Goal: Transaction & Acquisition: Purchase product/service

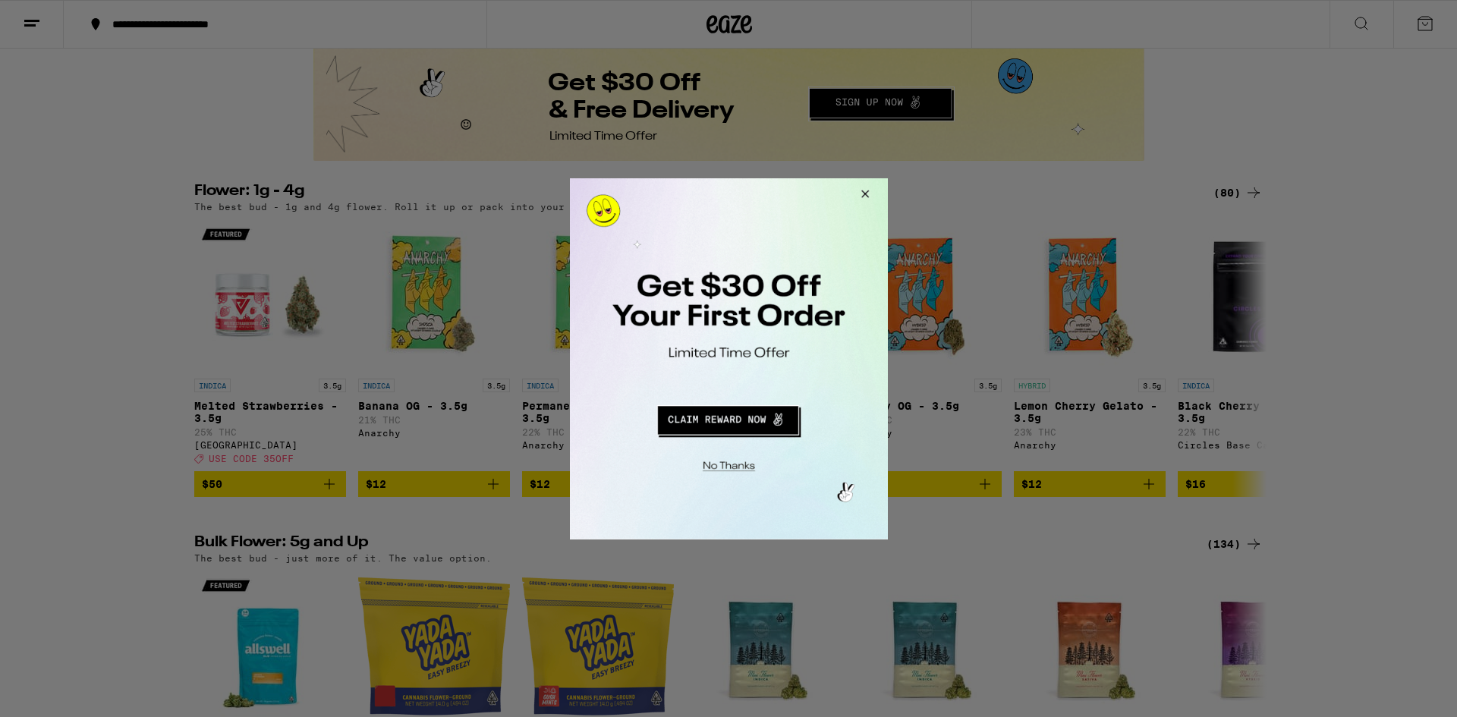
click at [863, 191] on button "Close Modal" at bounding box center [861, 196] width 41 height 36
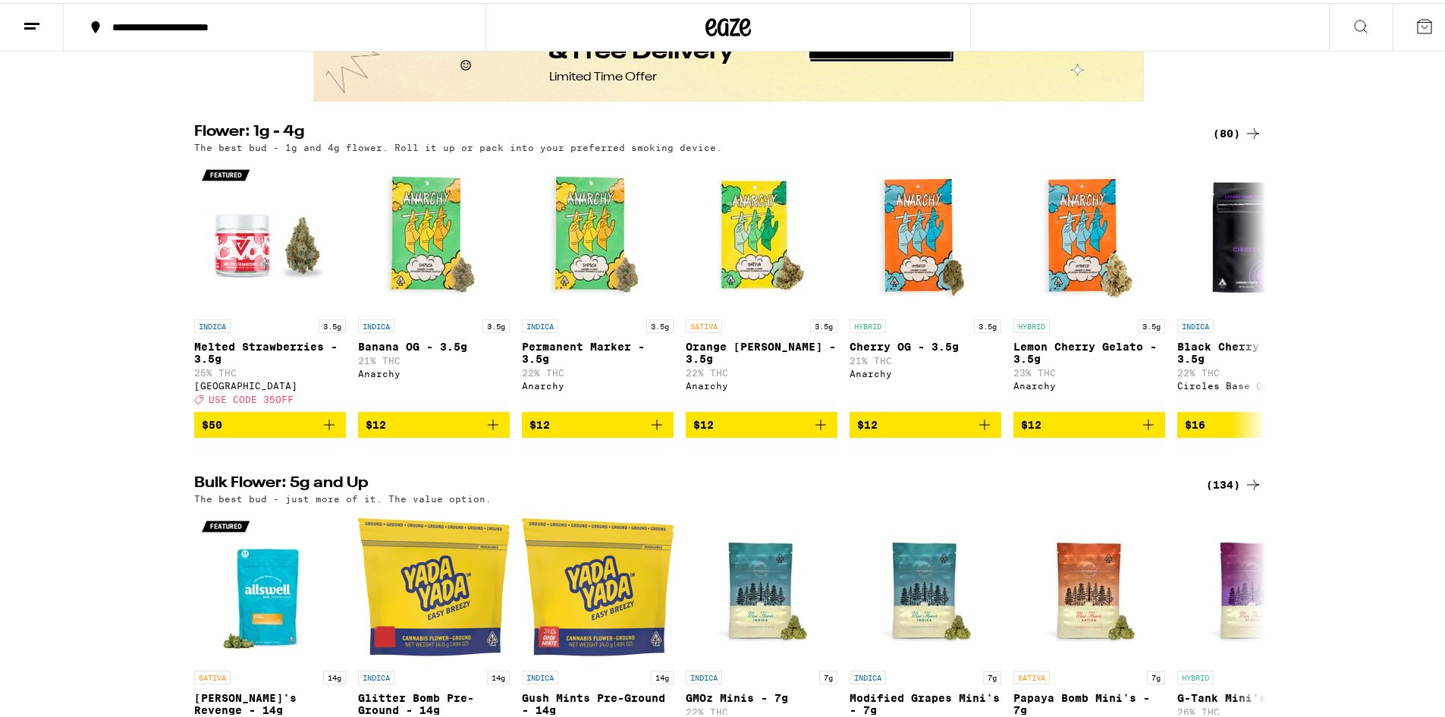
scroll to position [1062, 0]
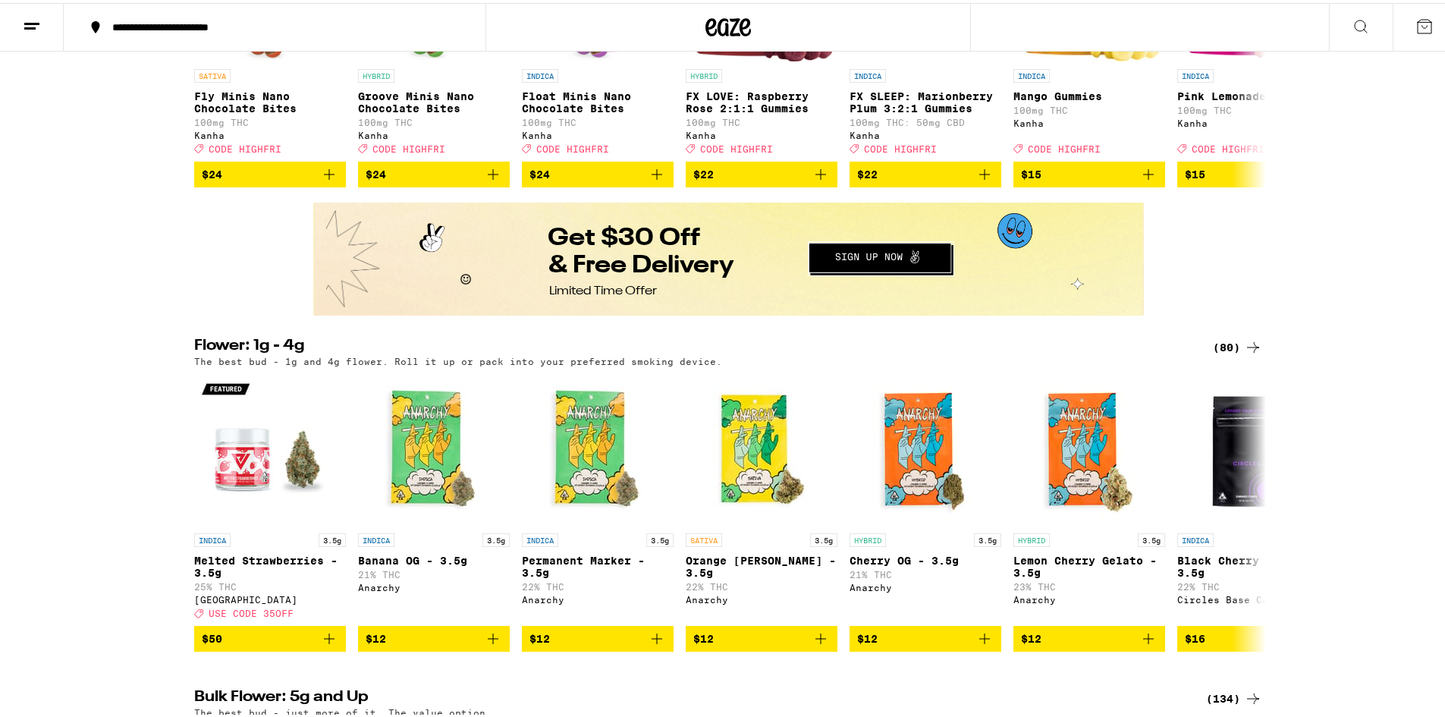
click at [1227, 354] on div "(80)" at bounding box center [1237, 344] width 49 height 18
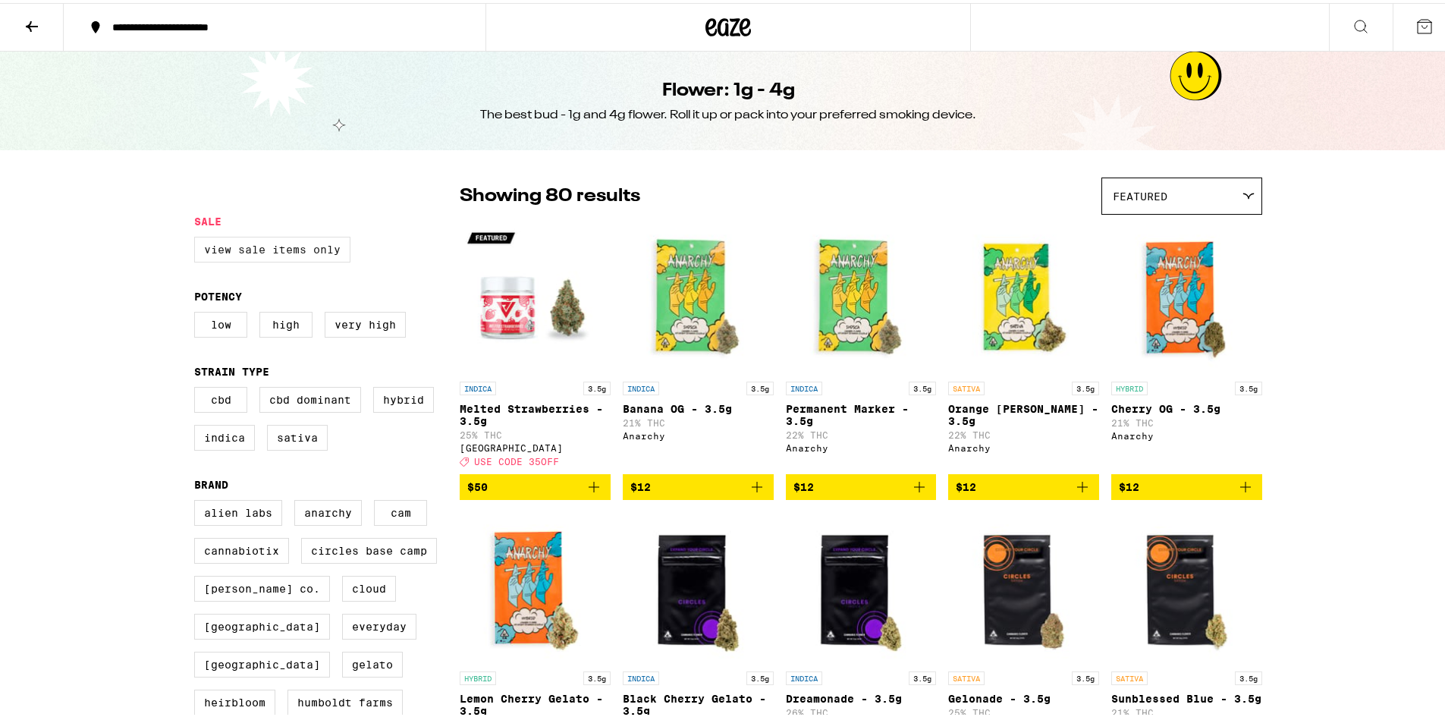
click at [286, 259] on label "View Sale Items Only" at bounding box center [272, 247] width 156 height 26
click at [198, 237] on input "View Sale Items Only" at bounding box center [197, 236] width 1 height 1
checkbox input "true"
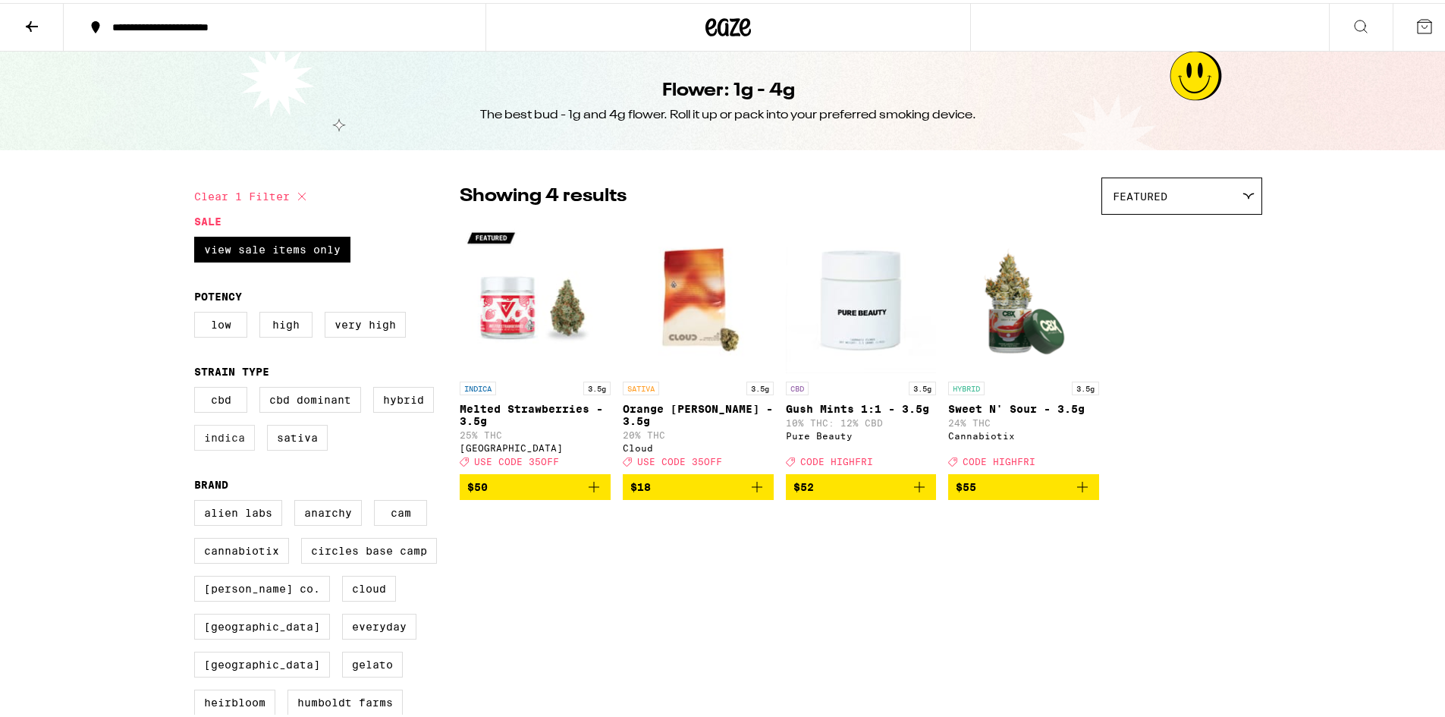
click at [218, 446] on label "Indica" at bounding box center [224, 435] width 61 height 26
click at [198, 387] on input "Indica" at bounding box center [197, 386] width 1 height 1
checkbox input "true"
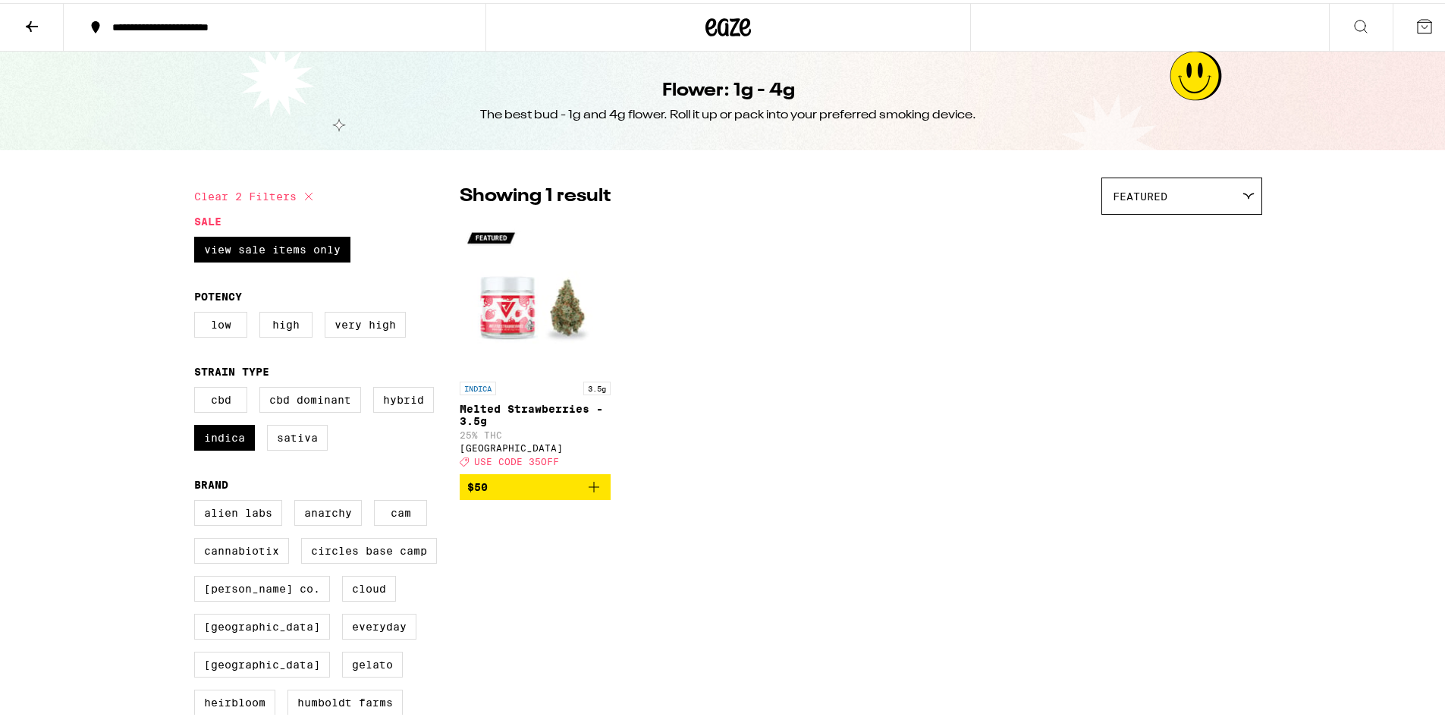
click at [27, 22] on icon at bounding box center [32, 23] width 12 height 11
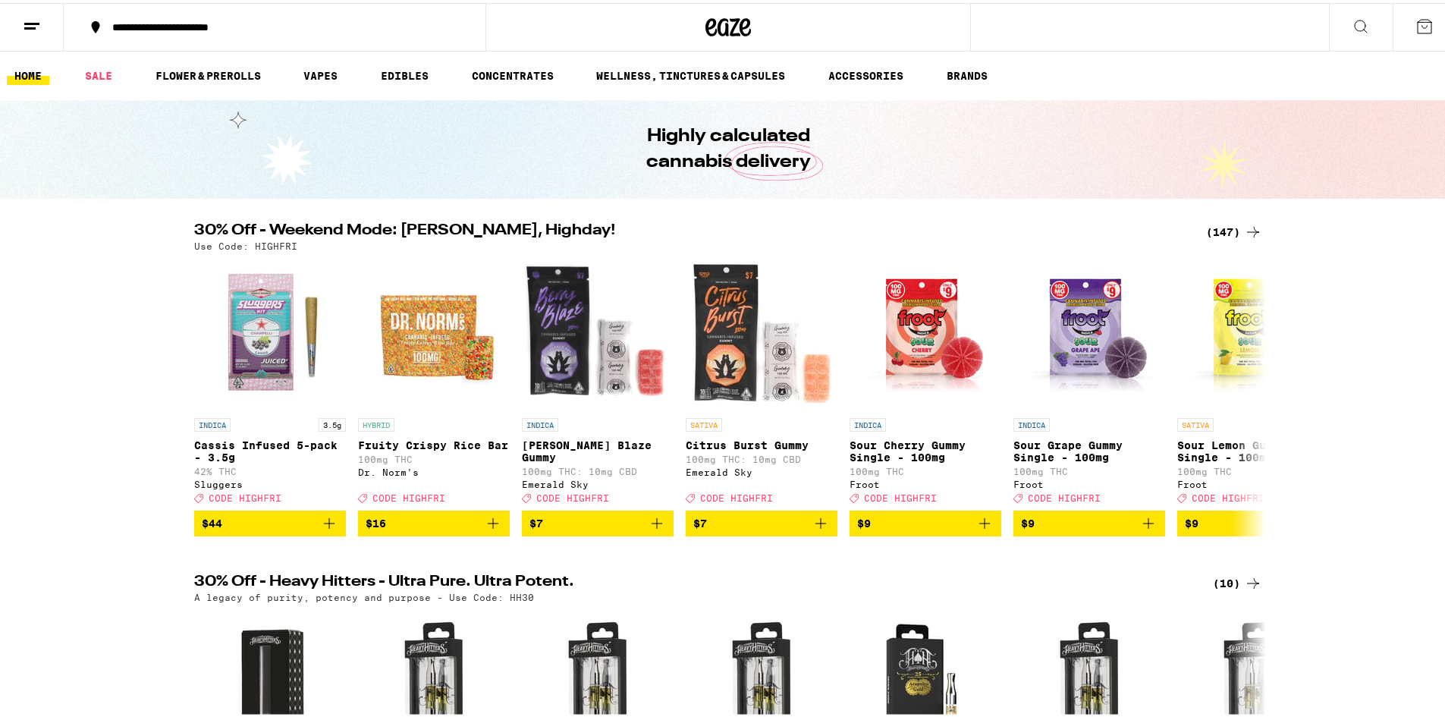
click at [30, 23] on icon at bounding box center [32, 23] width 18 height 18
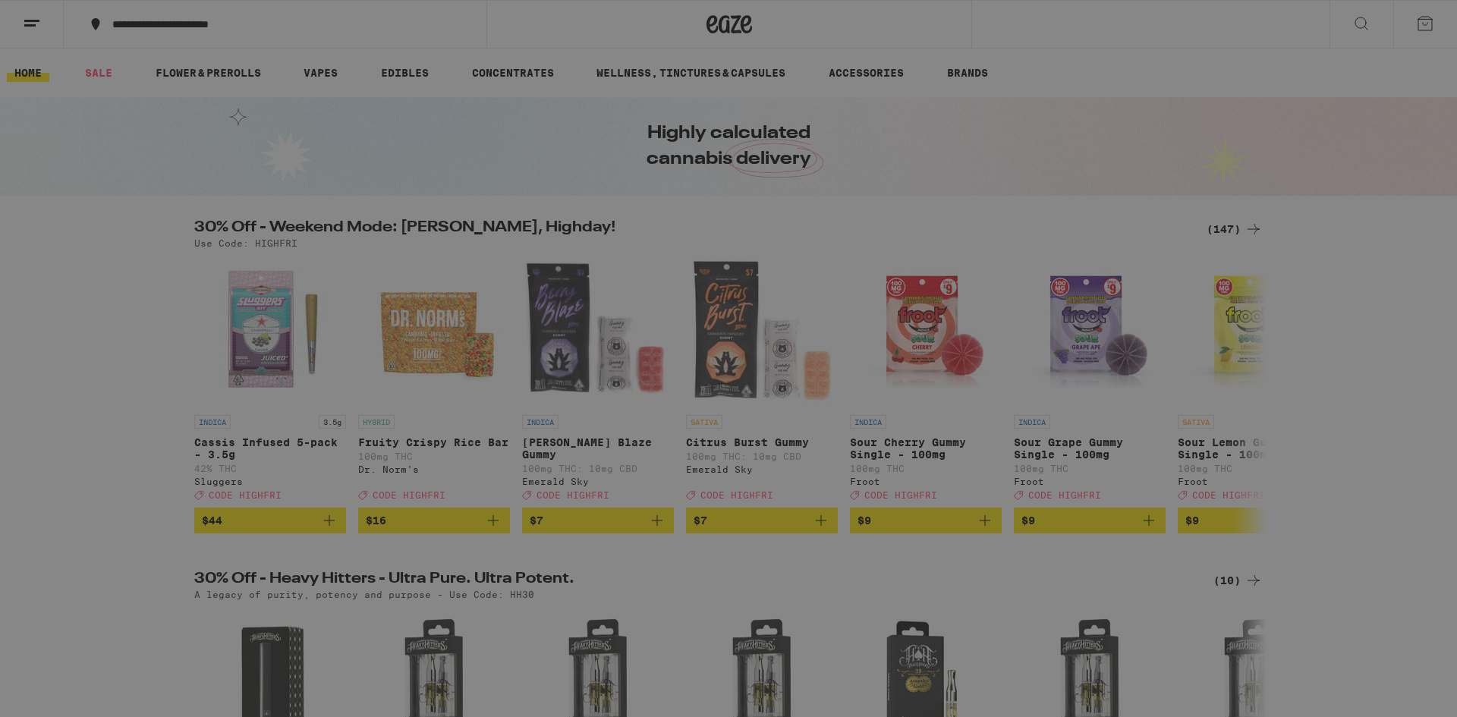
click at [96, 73] on button "Log In" at bounding box center [210, 80] width 266 height 30
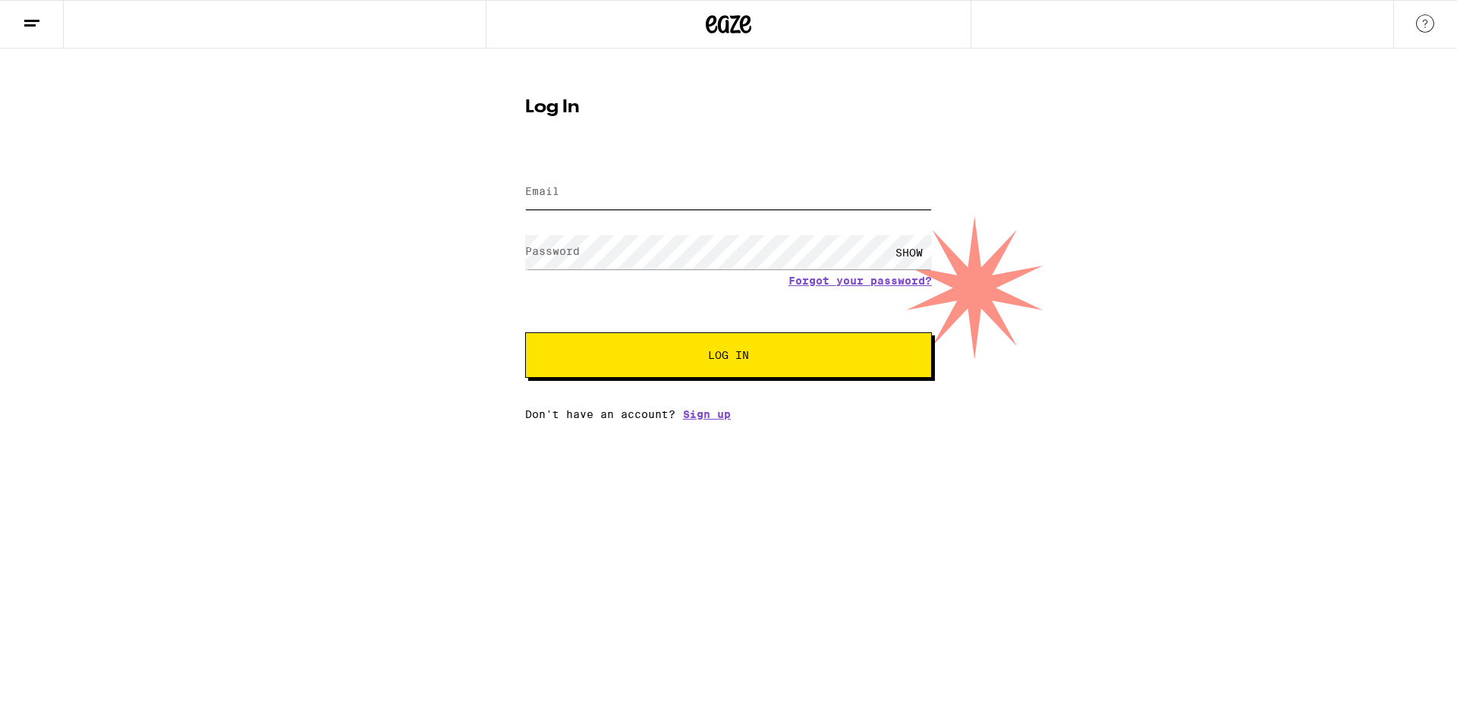
click at [606, 200] on input "Email" at bounding box center [728, 192] width 407 height 34
type input "[PERSON_NAME][EMAIL_ADDRESS][DOMAIN_NAME]"
click at [705, 360] on span "Log In" at bounding box center [728, 355] width 284 height 11
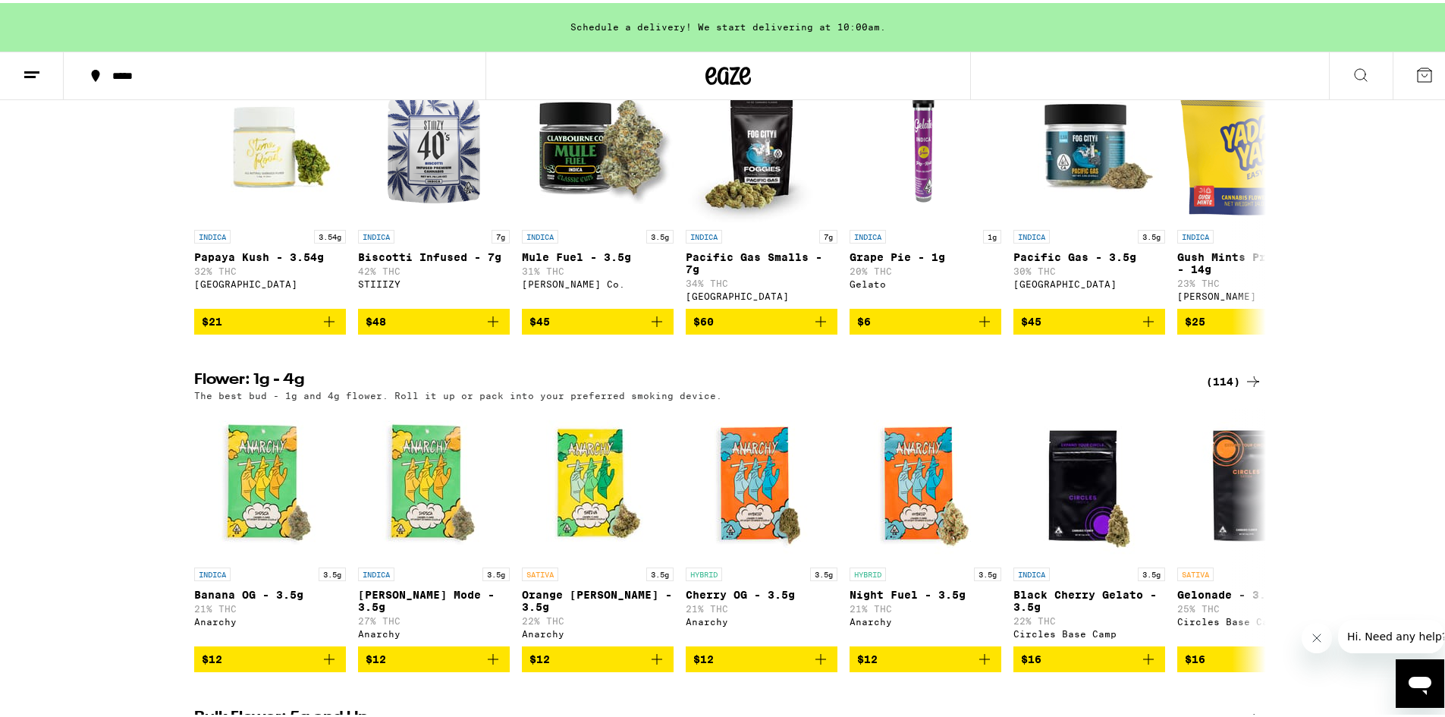
scroll to position [1669, 0]
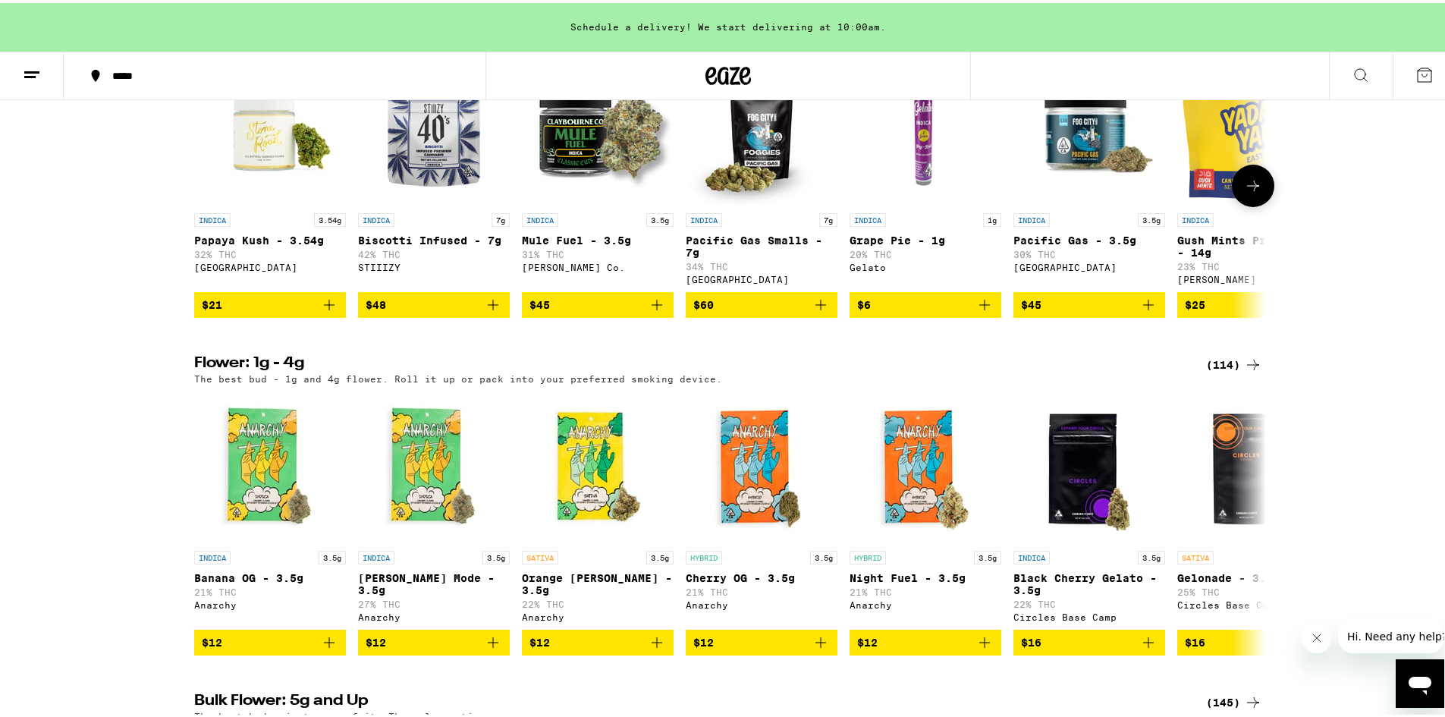
click at [1244, 192] on icon at bounding box center [1253, 183] width 18 height 18
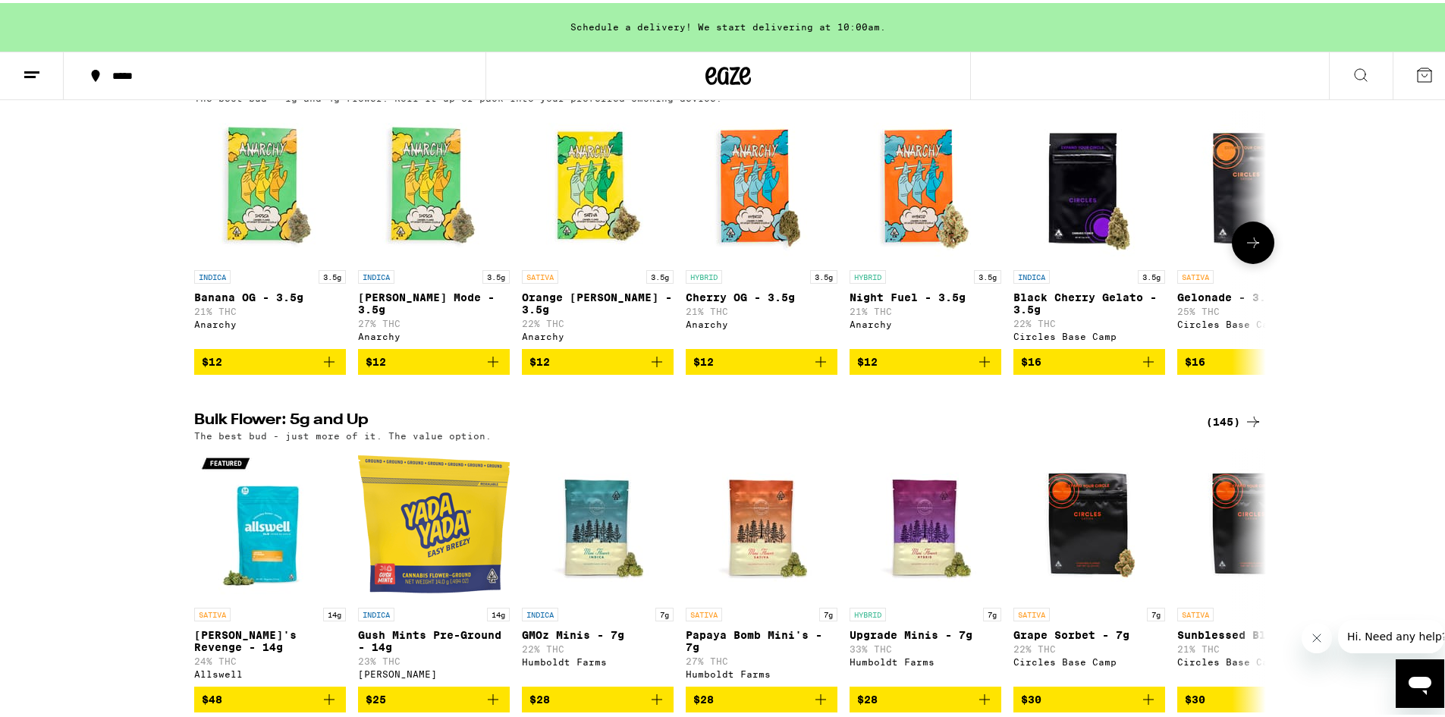
scroll to position [1972, 0]
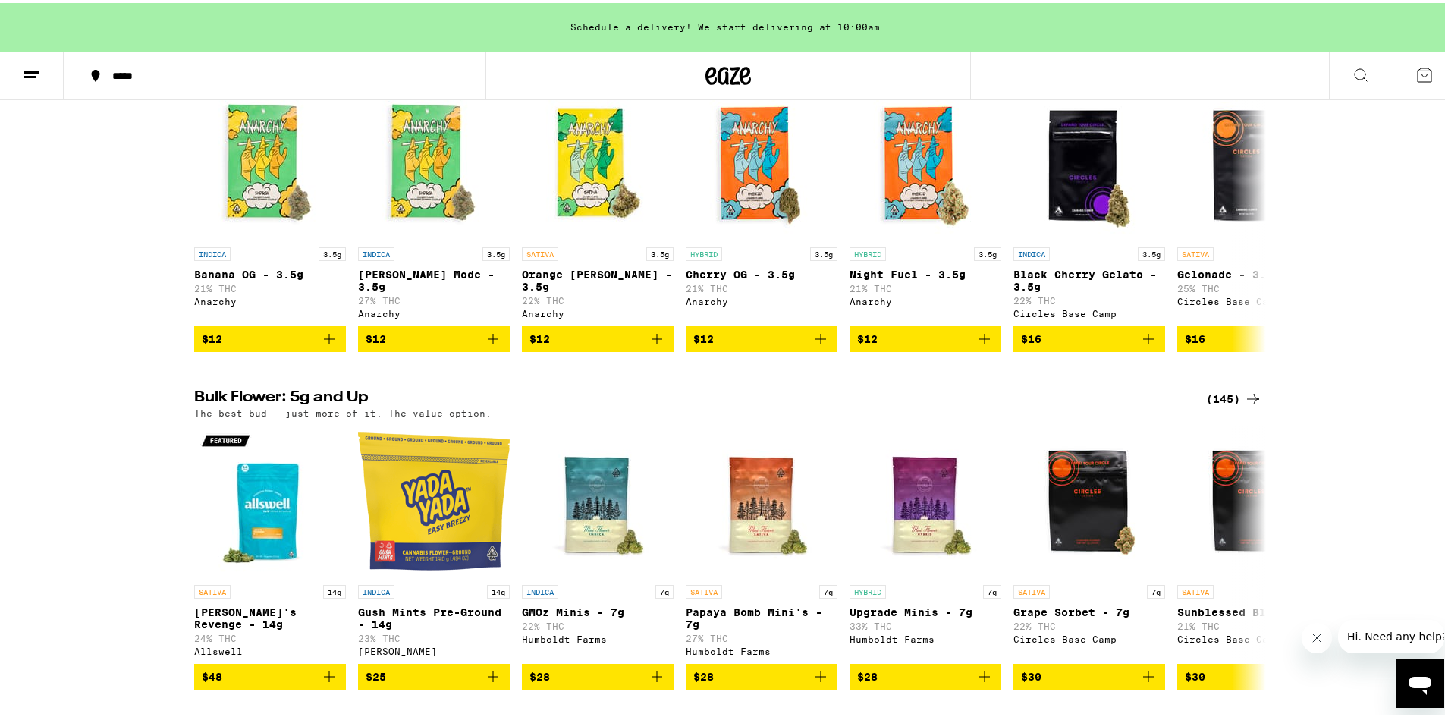
click at [1221, 68] on div "(114)" at bounding box center [1234, 58] width 56 height 18
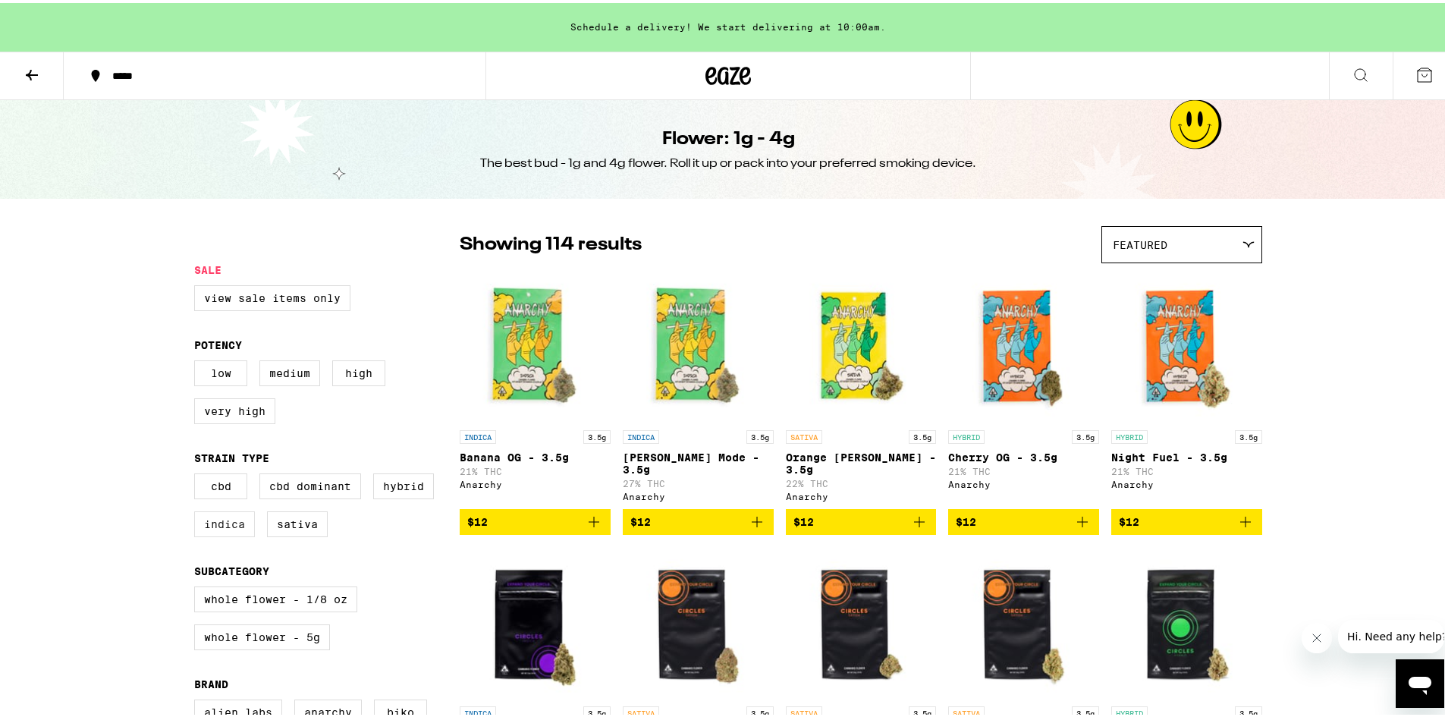
click at [222, 533] on label "Indica" at bounding box center [224, 521] width 61 height 26
click at [198, 473] on input "Indica" at bounding box center [197, 473] width 1 height 1
checkbox input "true"
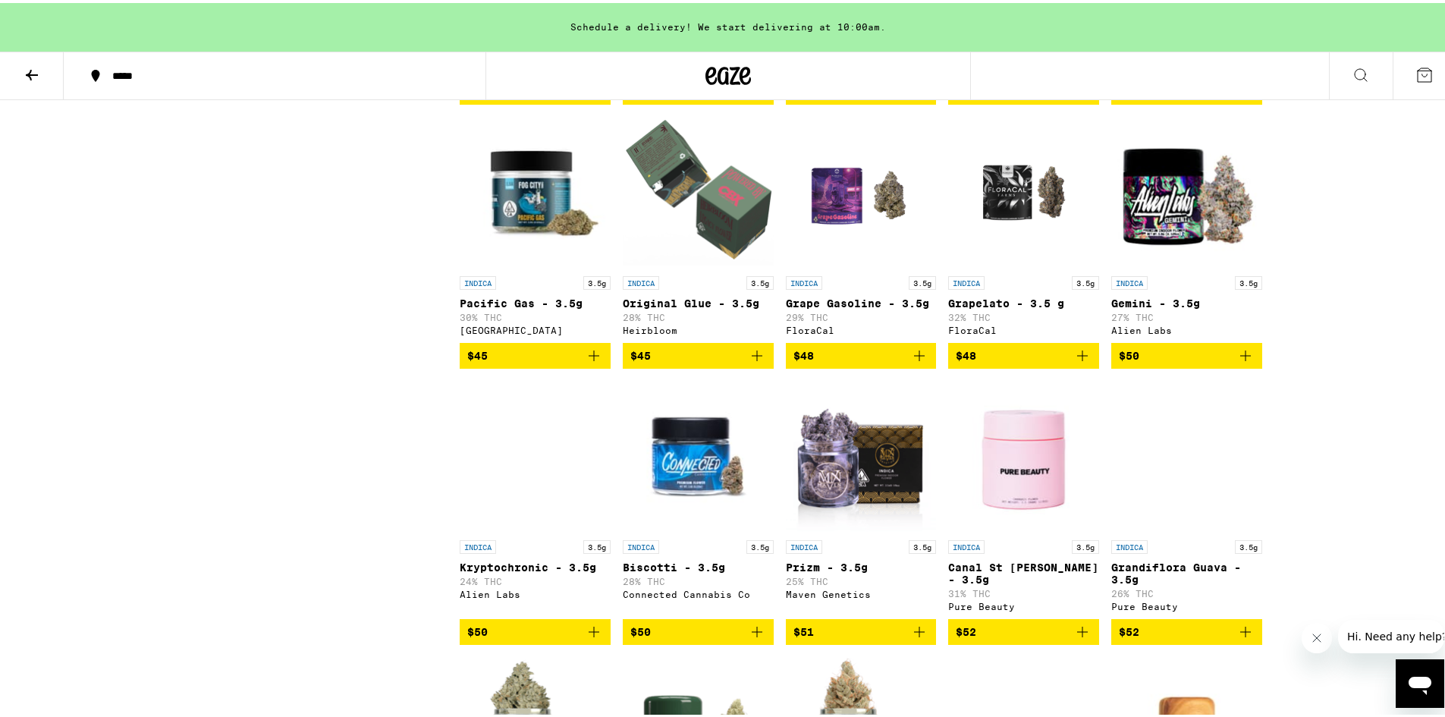
scroll to position [1214, 0]
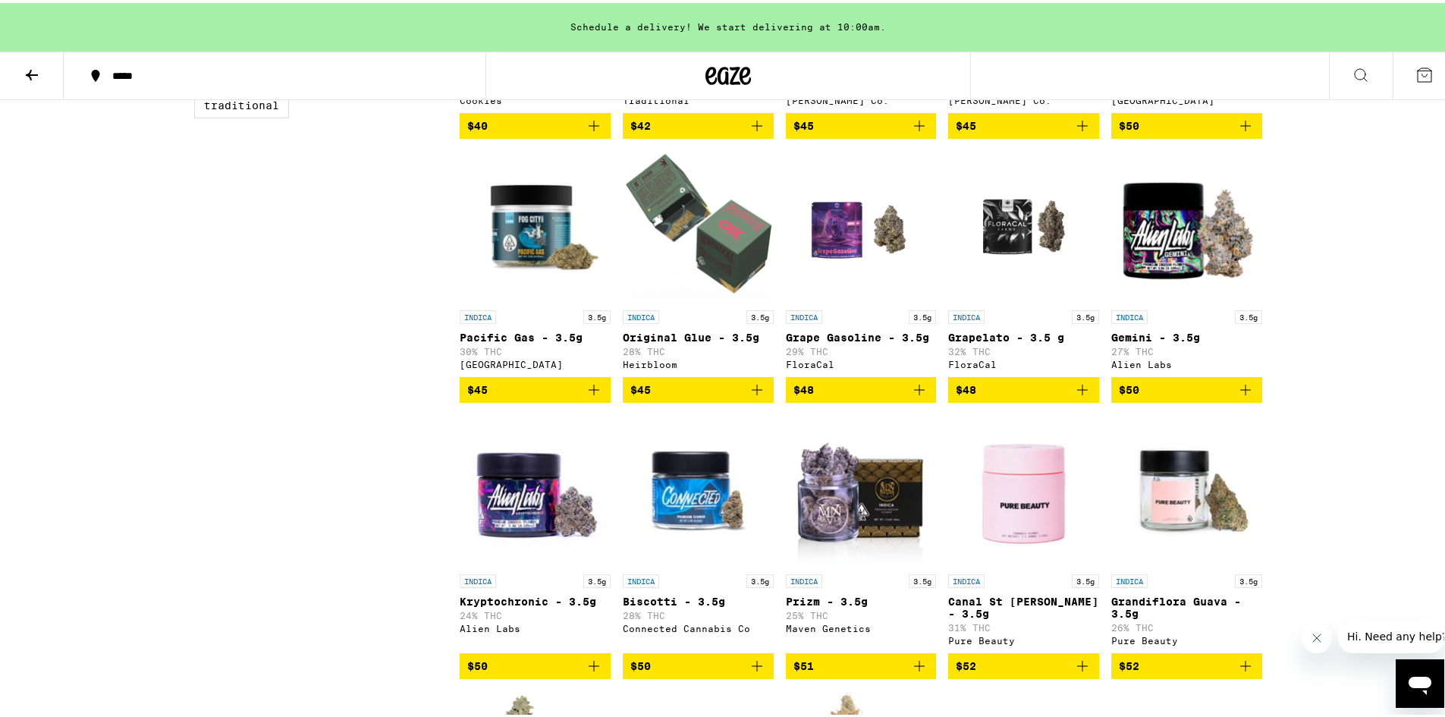
click at [32, 69] on icon at bounding box center [32, 72] width 18 height 18
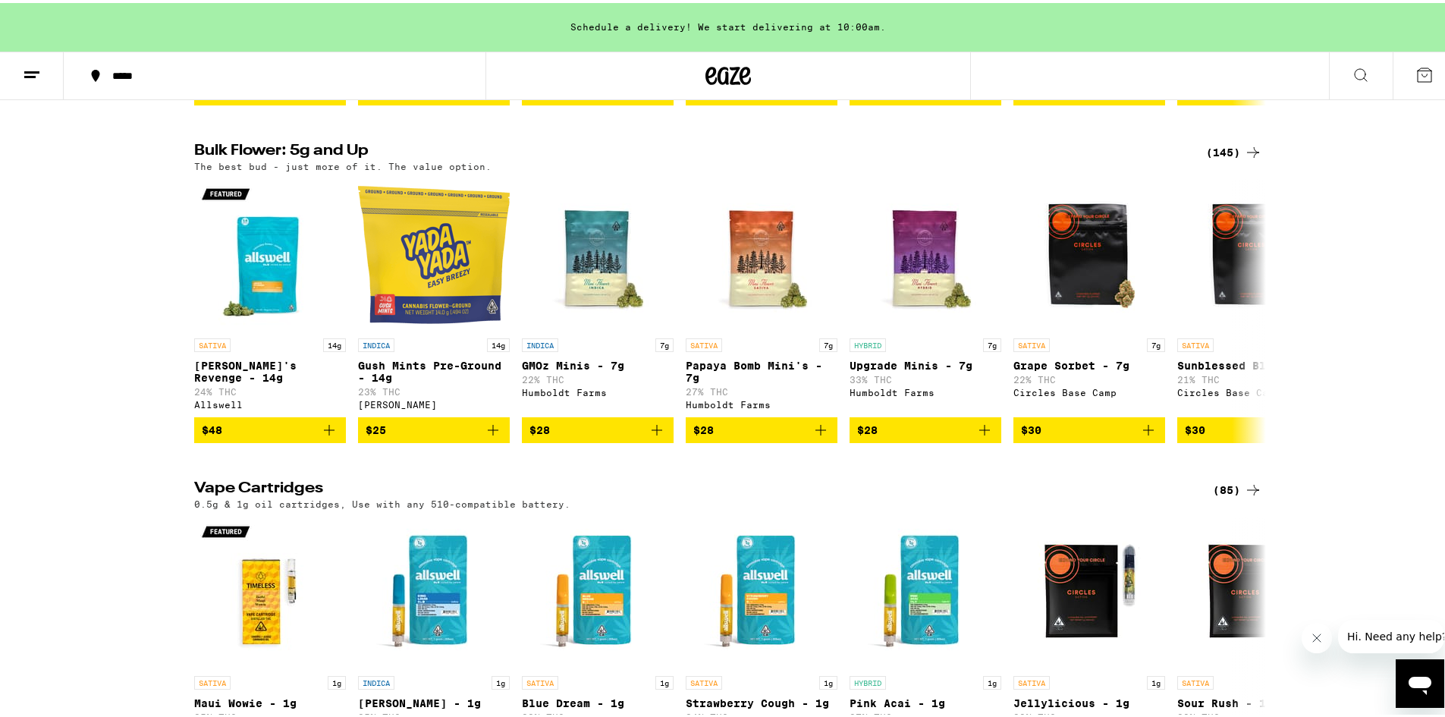
scroll to position [2276, 0]
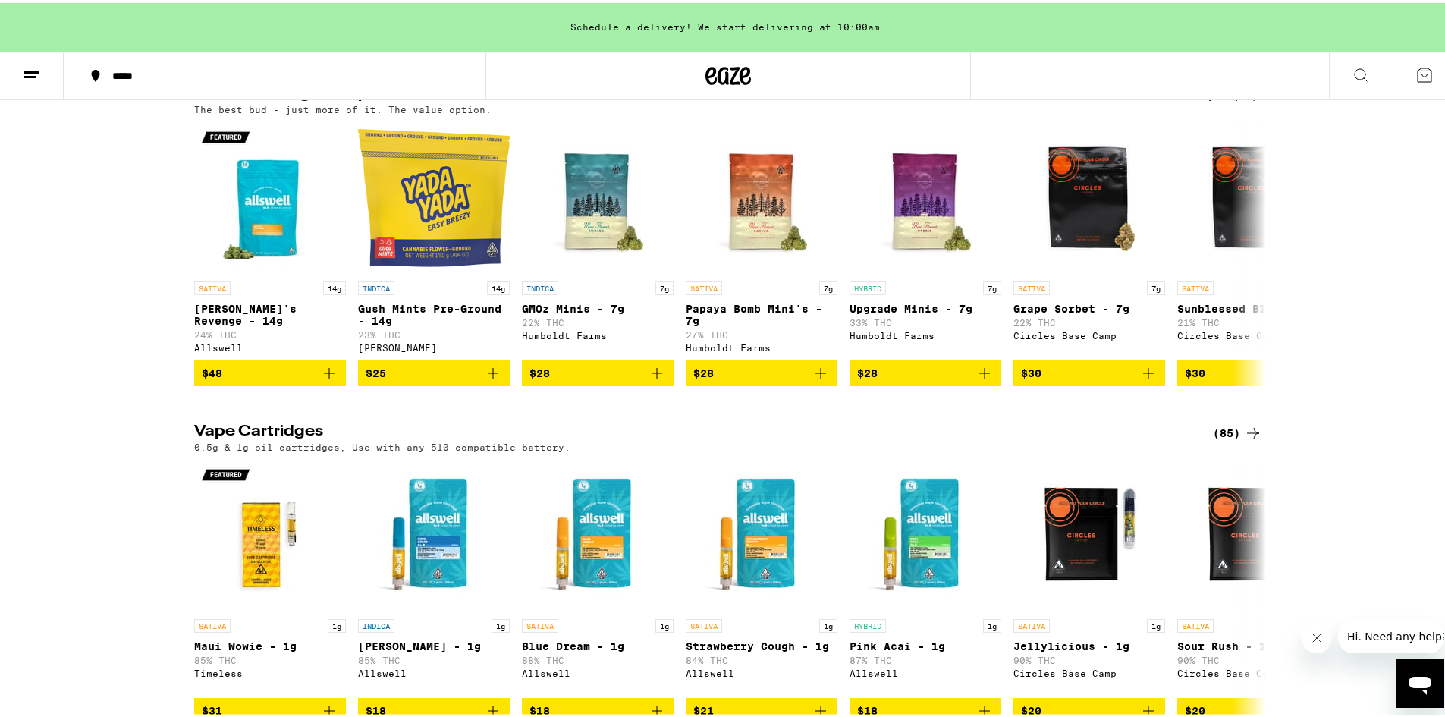
click at [1244, 102] on icon at bounding box center [1253, 92] width 18 height 18
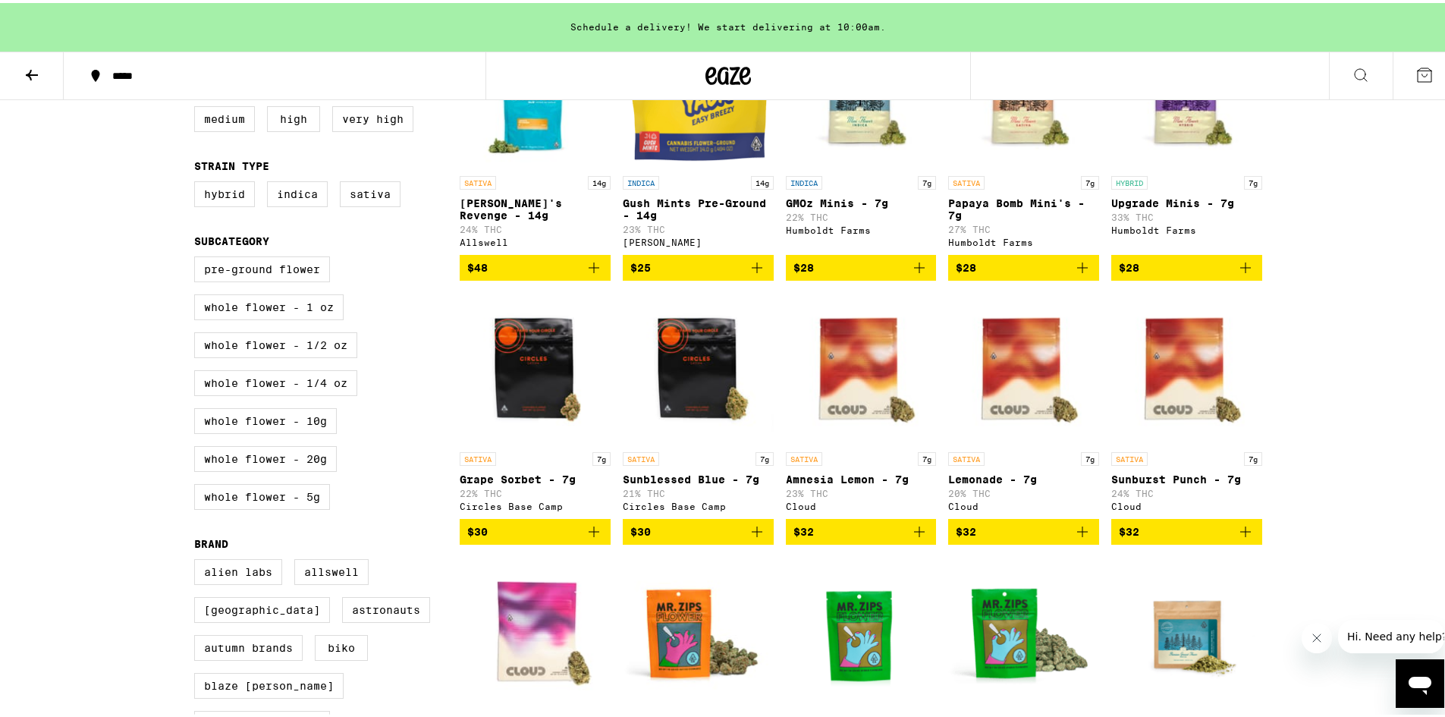
scroll to position [228, 0]
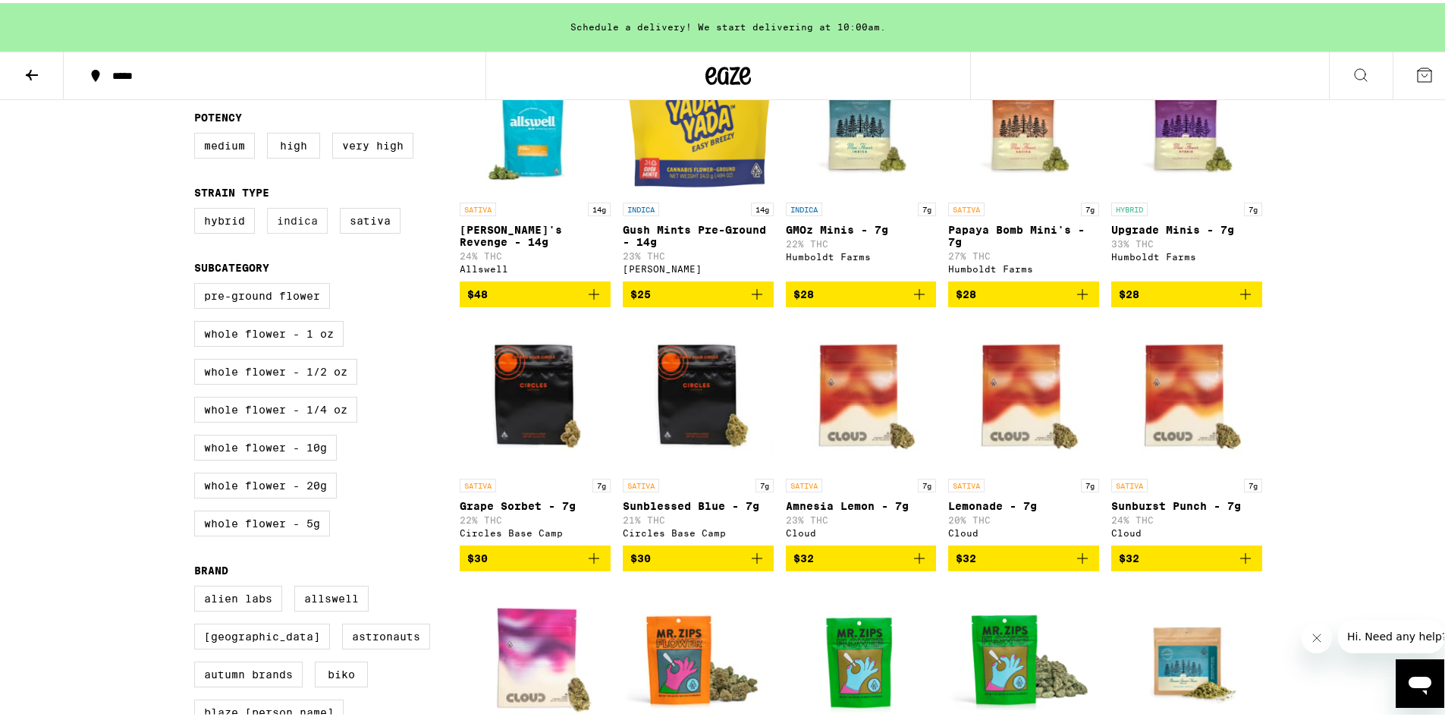
click at [285, 228] on label "Indica" at bounding box center [297, 218] width 61 height 26
click at [198, 208] on input "Indica" at bounding box center [197, 207] width 1 height 1
checkbox input "true"
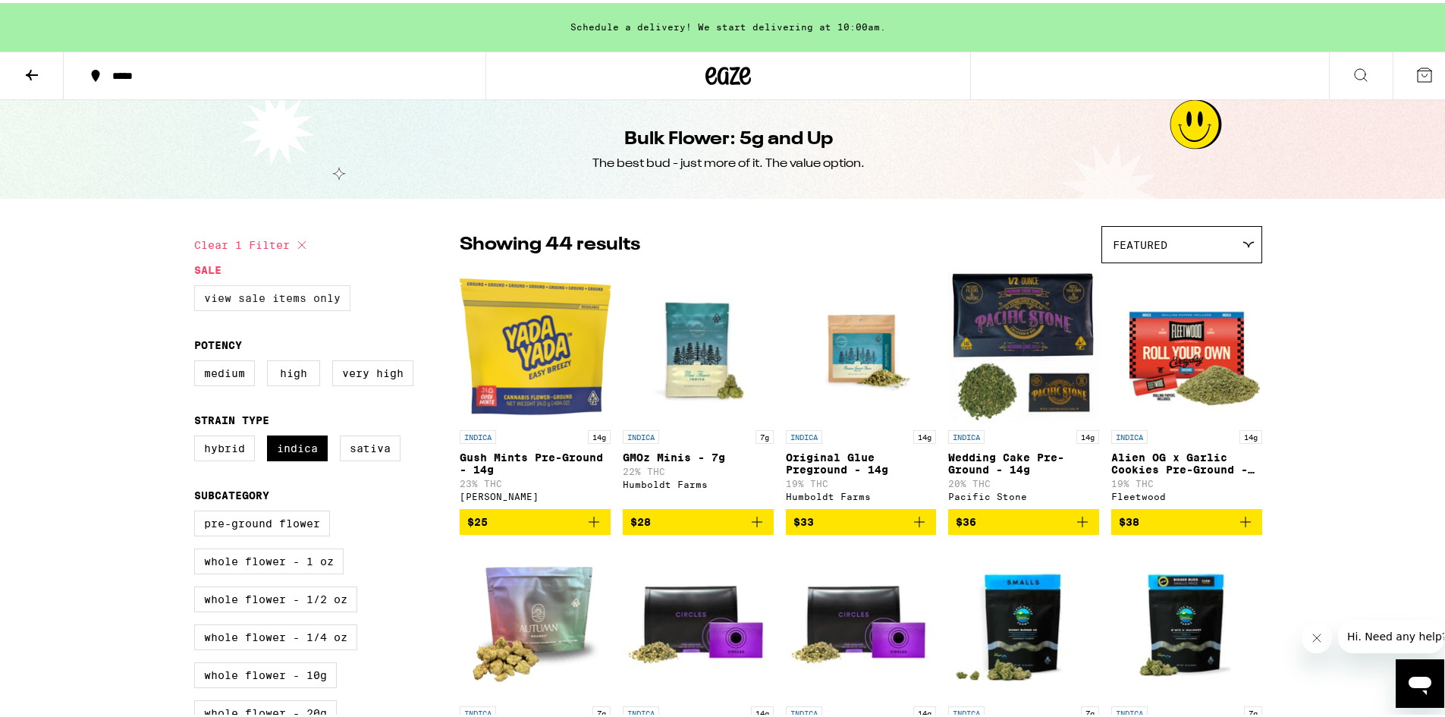
click at [291, 300] on label "View Sale Items Only" at bounding box center [272, 295] width 156 height 26
click at [198, 285] on input "View Sale Items Only" at bounding box center [197, 284] width 1 height 1
checkbox input "true"
